Goal: Navigation & Orientation: Find specific page/section

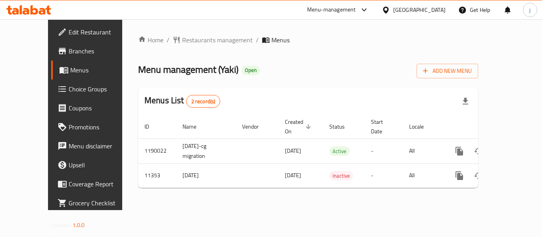
click at [390, 9] on icon at bounding box center [385, 10] width 8 height 8
click at [182, 42] on span "Restaurants management" at bounding box center [217, 40] width 71 height 10
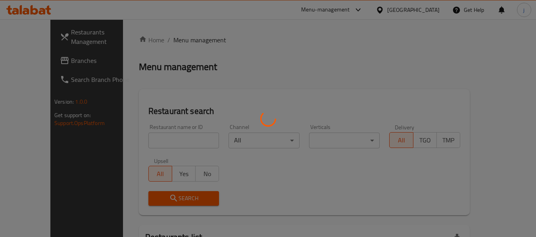
click at [42, 67] on div at bounding box center [268, 118] width 536 height 237
click at [42, 61] on div at bounding box center [268, 118] width 536 height 237
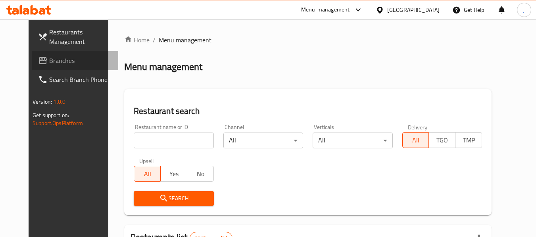
click at [49, 61] on span "Branches" at bounding box center [80, 61] width 63 height 10
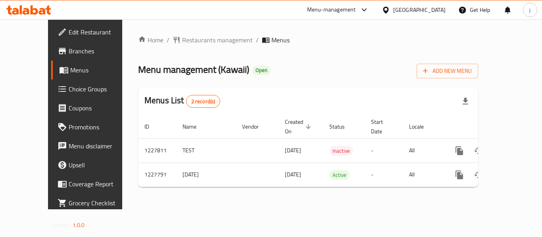
click at [388, 10] on icon at bounding box center [386, 9] width 6 height 7
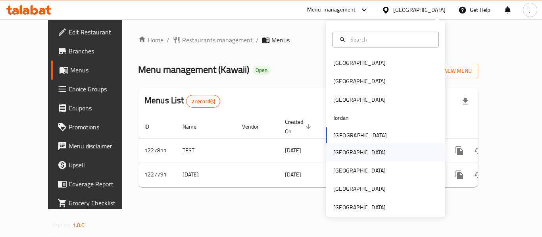
click at [340, 147] on div "[GEOGRAPHIC_DATA]" at bounding box center [359, 153] width 65 height 18
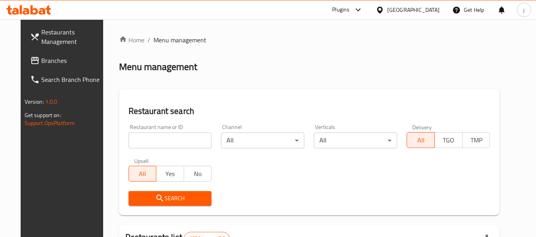
click at [48, 63] on span "Branches" at bounding box center [72, 61] width 63 height 10
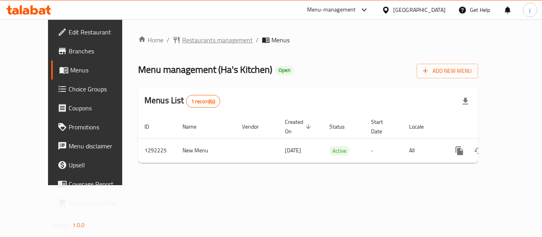
click at [194, 38] on span "Restaurants management" at bounding box center [217, 40] width 71 height 10
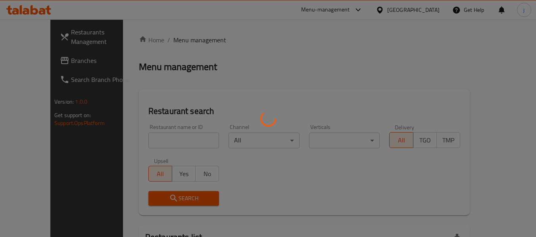
click at [30, 59] on div at bounding box center [268, 118] width 536 height 237
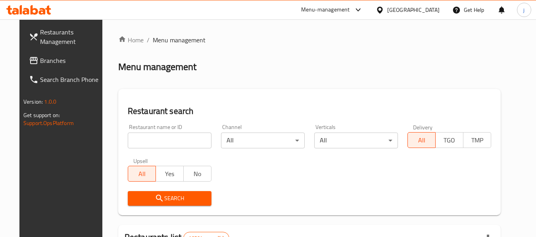
click at [40, 59] on span "Branches" at bounding box center [71, 61] width 63 height 10
